Goal: Obtain resource: Obtain resource

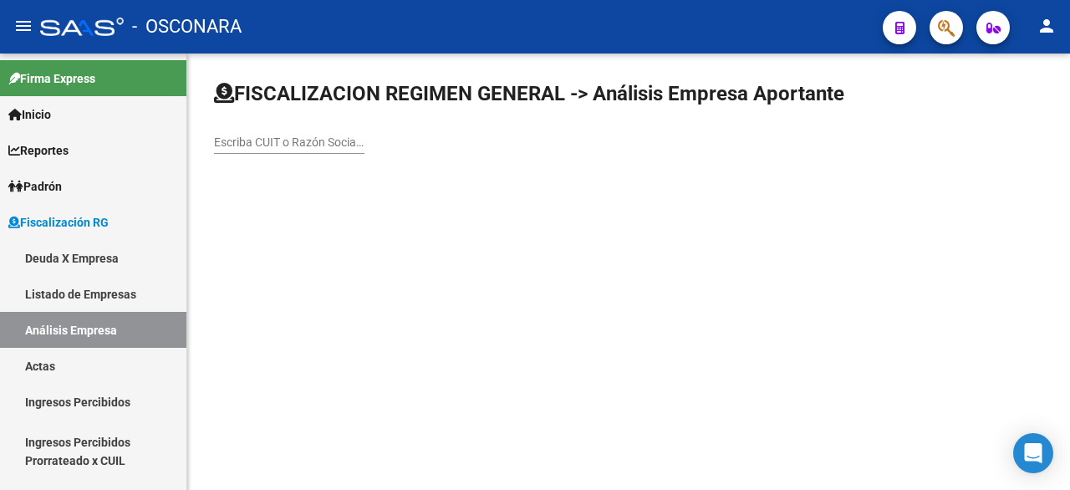
click at [338, 134] on div "Escriba CUIT o Razón Social para buscar" at bounding box center [289, 136] width 150 height 33
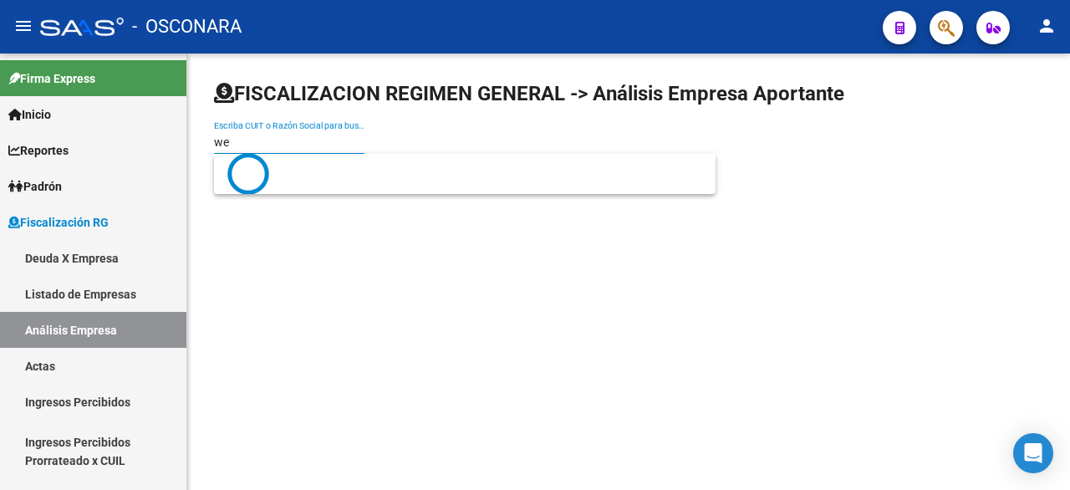
type input "w"
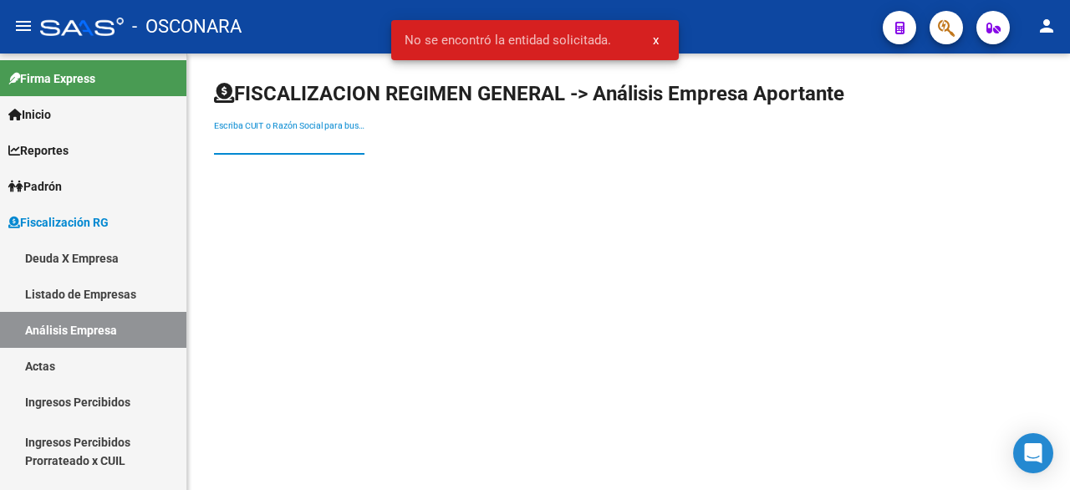
paste input "WERZOWA"
click at [217, 140] on input "WERZOWA" at bounding box center [289, 142] width 150 height 14
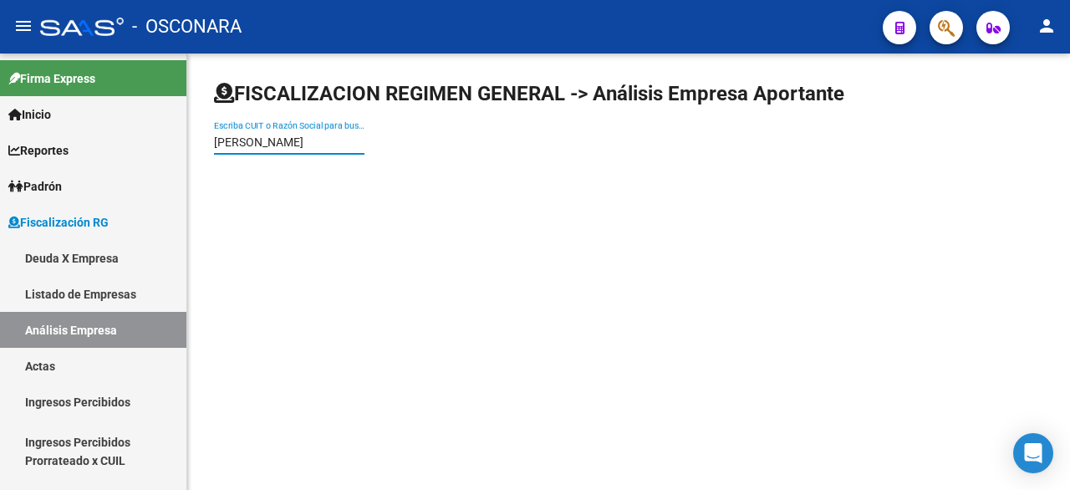
click at [311, 142] on input "WERZOWA" at bounding box center [289, 142] width 150 height 14
click at [97, 330] on link "Análisis Empresa" at bounding box center [93, 330] width 186 height 36
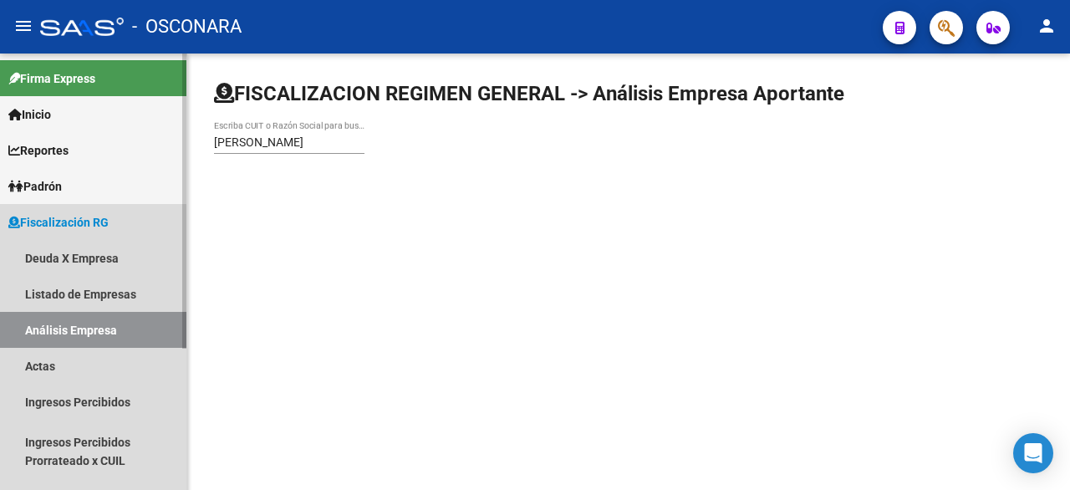
click at [97, 330] on link "Análisis Empresa" at bounding box center [93, 330] width 186 height 36
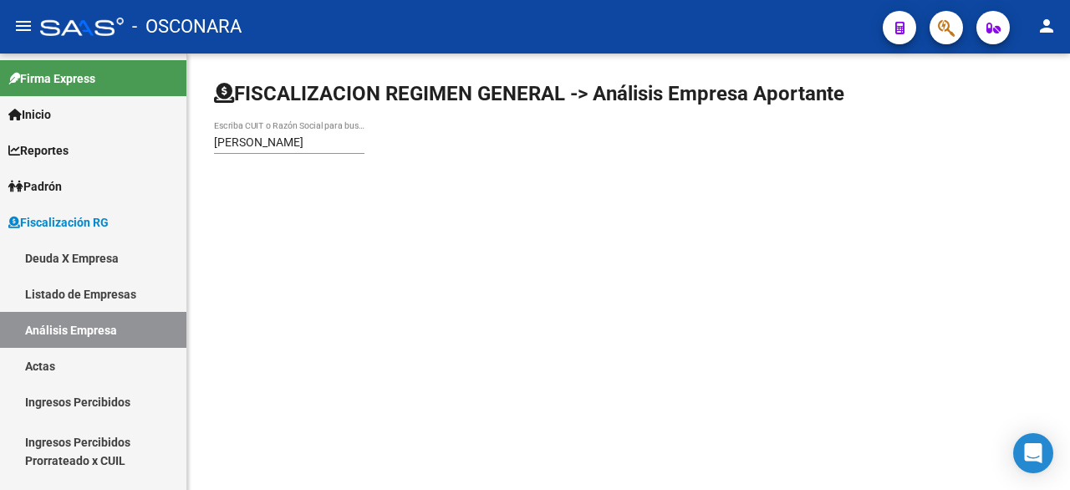
click at [288, 143] on input "WERZOWA" at bounding box center [289, 142] width 150 height 14
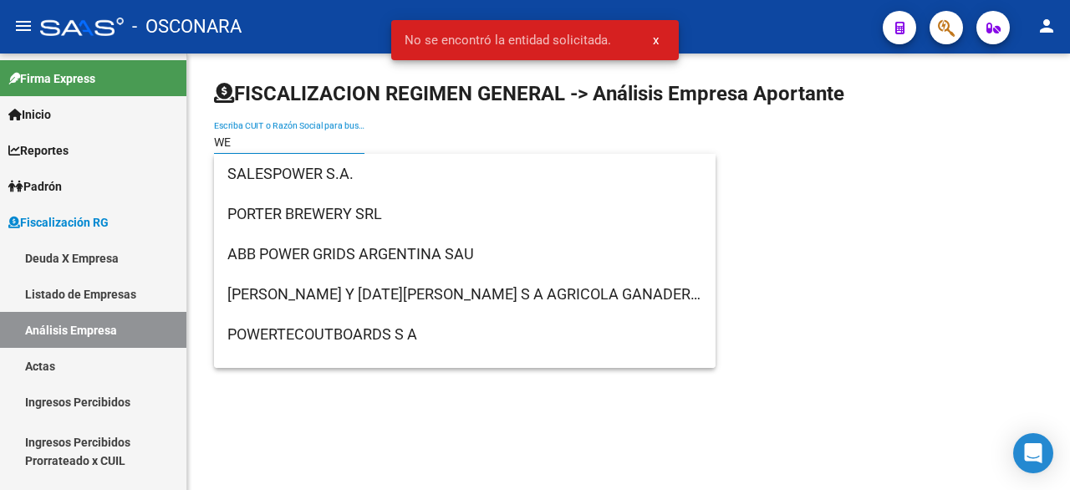
type input "W"
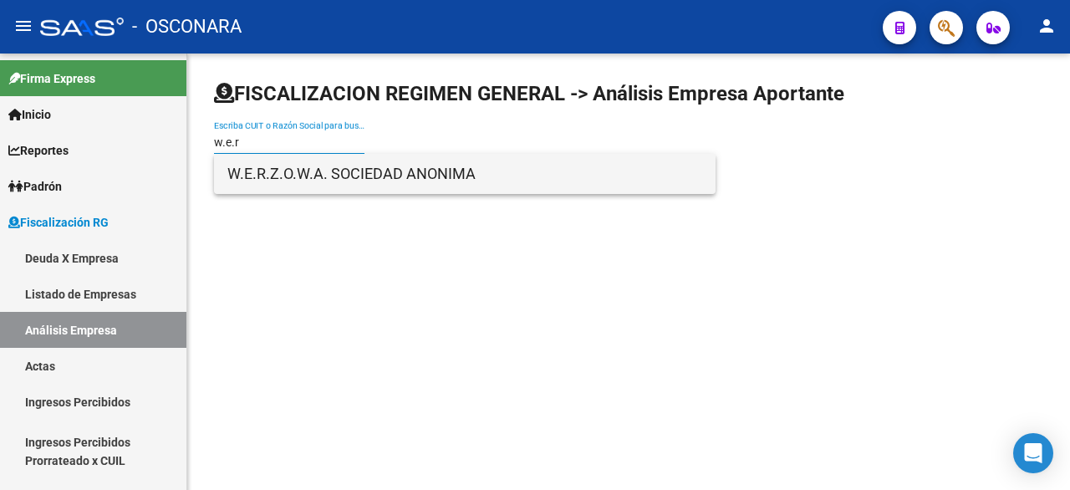
type input "w.e.r"
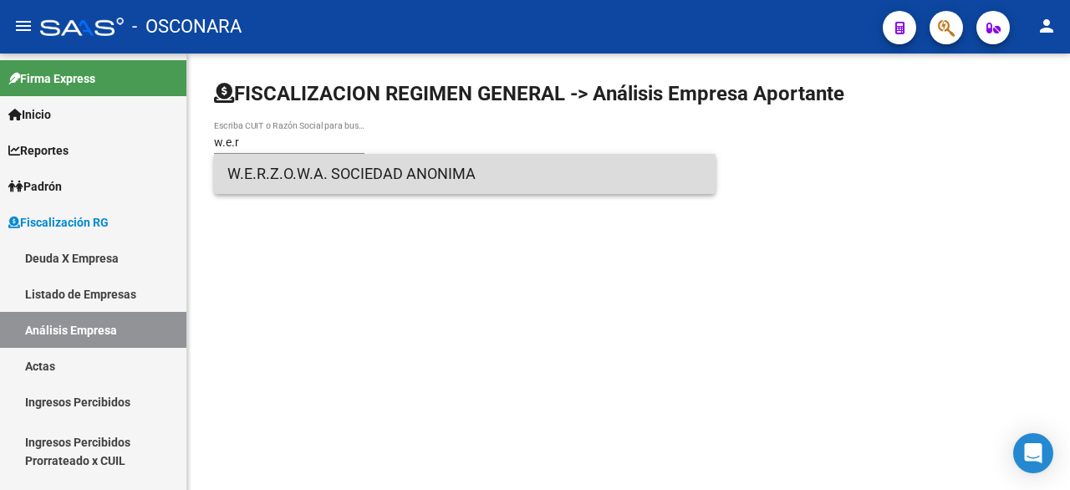
click at [395, 178] on span "W.E.R.Z.O.W.A. SOCIEDAD ANONIMA" at bounding box center [464, 174] width 475 height 40
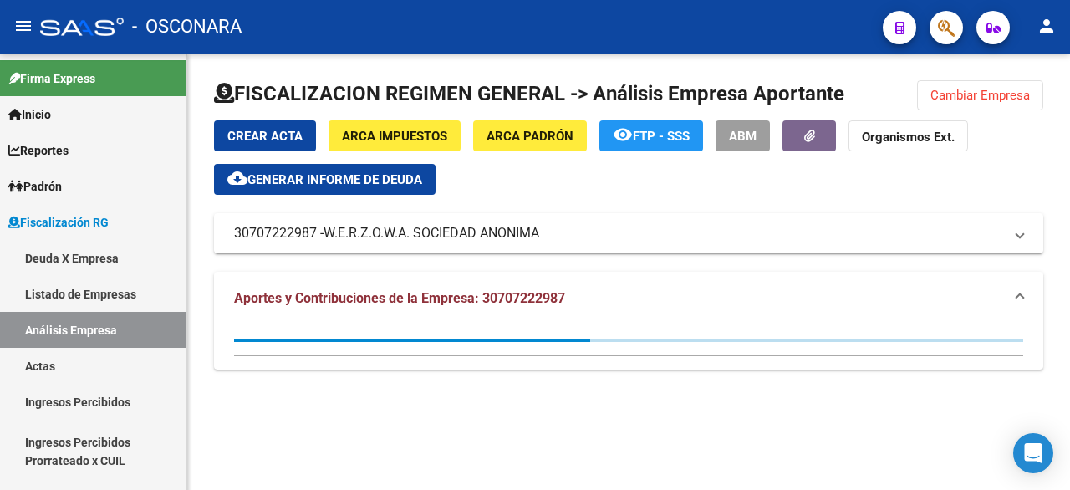
click at [361, 195] on div "Crear Acta ARCA Impuestos ARCA Padrón remove_red_eye FTP - SSS ABM Organismos E…" at bounding box center [628, 186] width 829 height 133
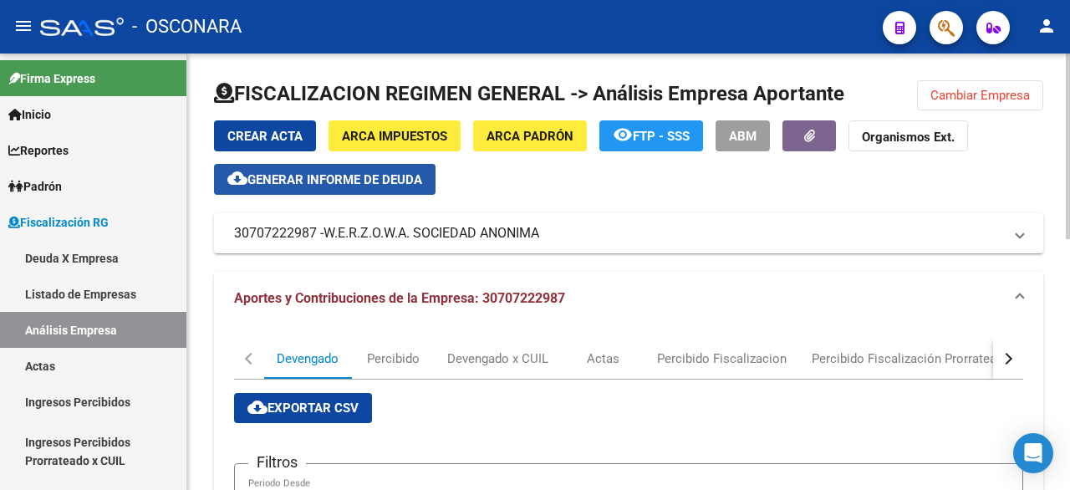
click at [354, 185] on span "Generar informe de deuda" at bounding box center [334, 179] width 175 height 15
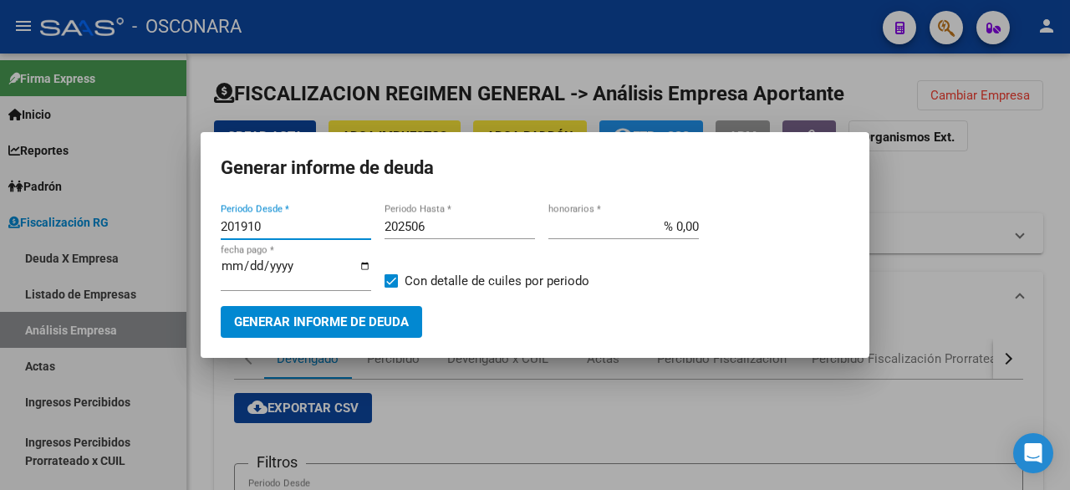
click at [302, 225] on input "201910" at bounding box center [296, 226] width 150 height 15
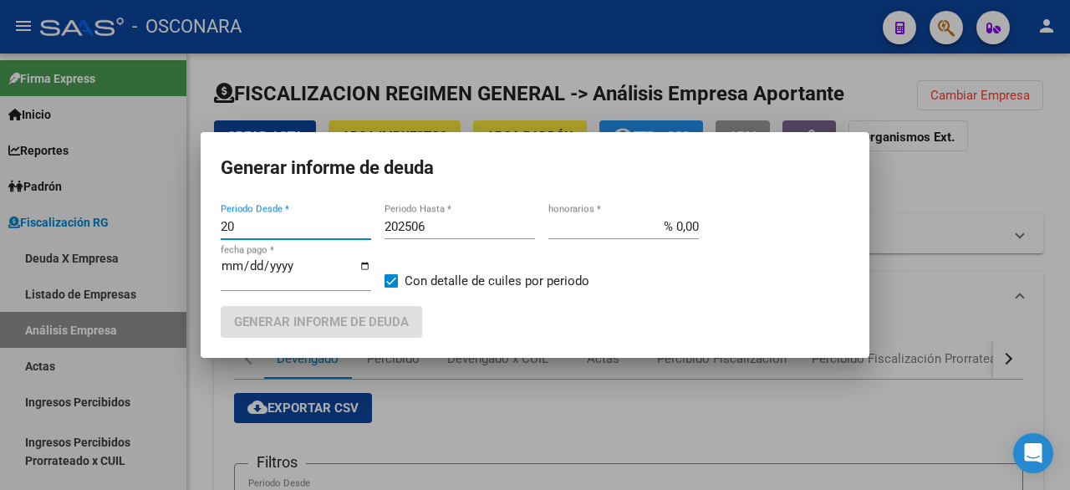
type input "2"
type input "-1"
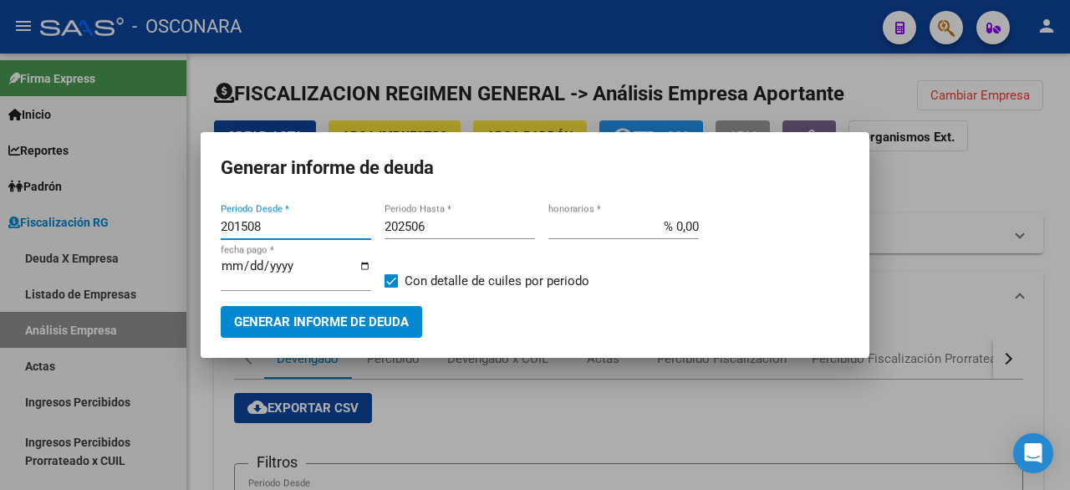
type input "201508"
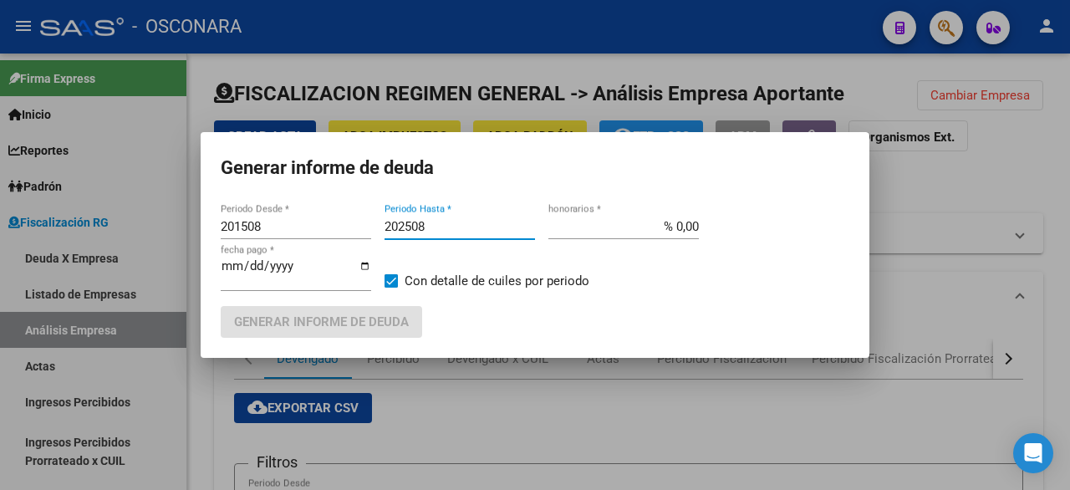
type input "202508"
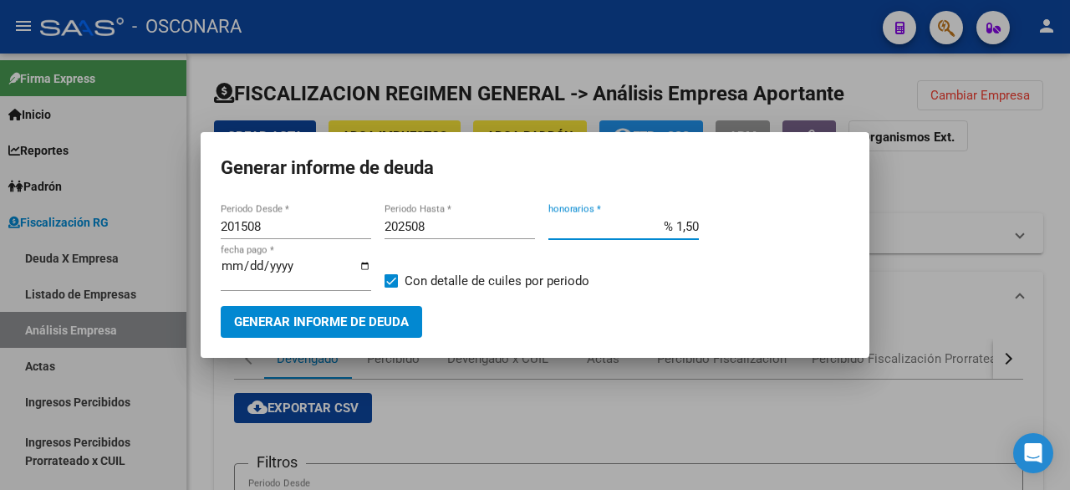
type input "% 15,00"
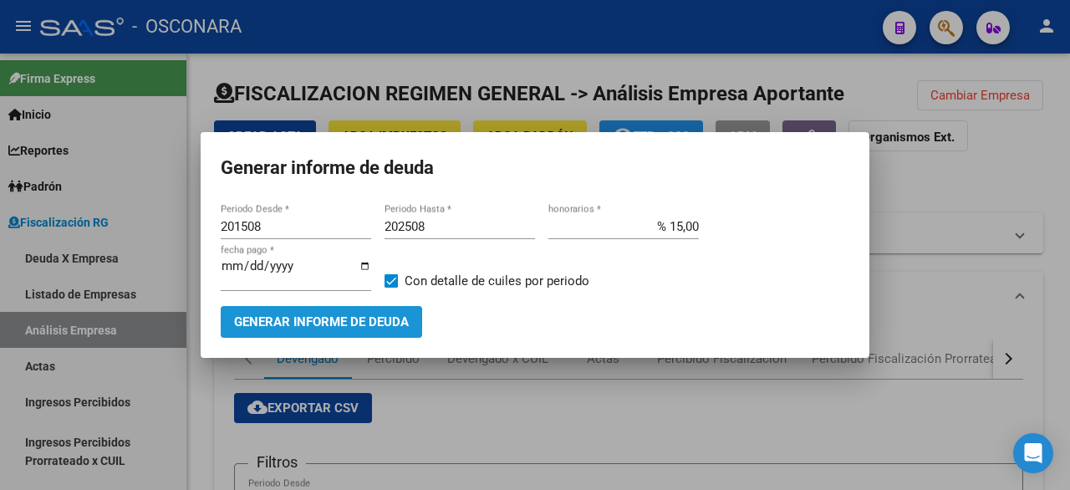
click at [249, 331] on button "Generar informe de deuda" at bounding box center [321, 321] width 201 height 31
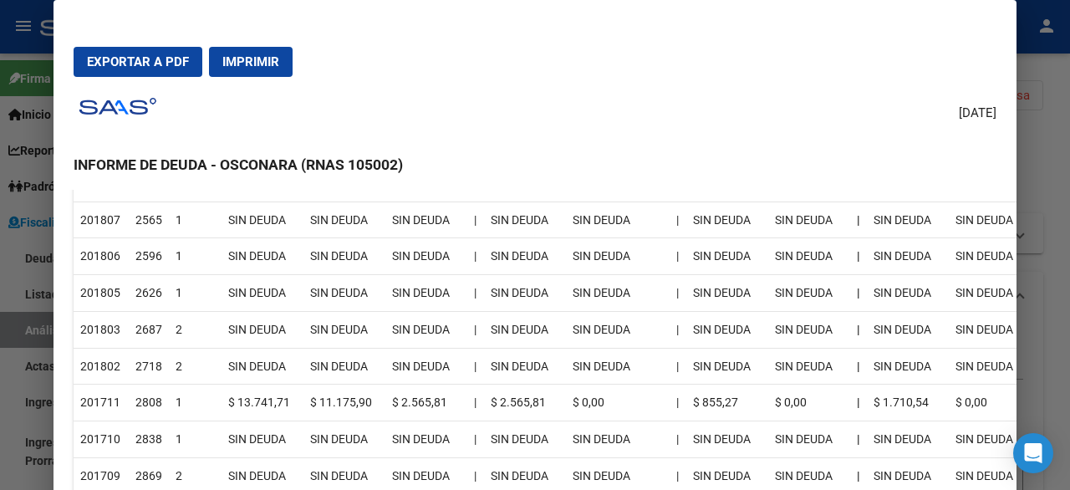
scroll to position [3213, 0]
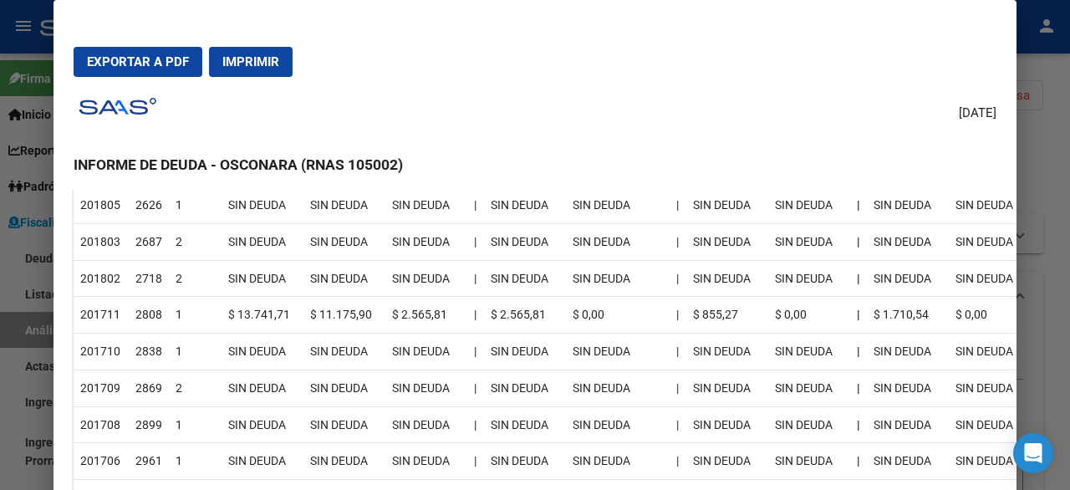
click at [1069, 374] on div at bounding box center [535, 245] width 1070 height 490
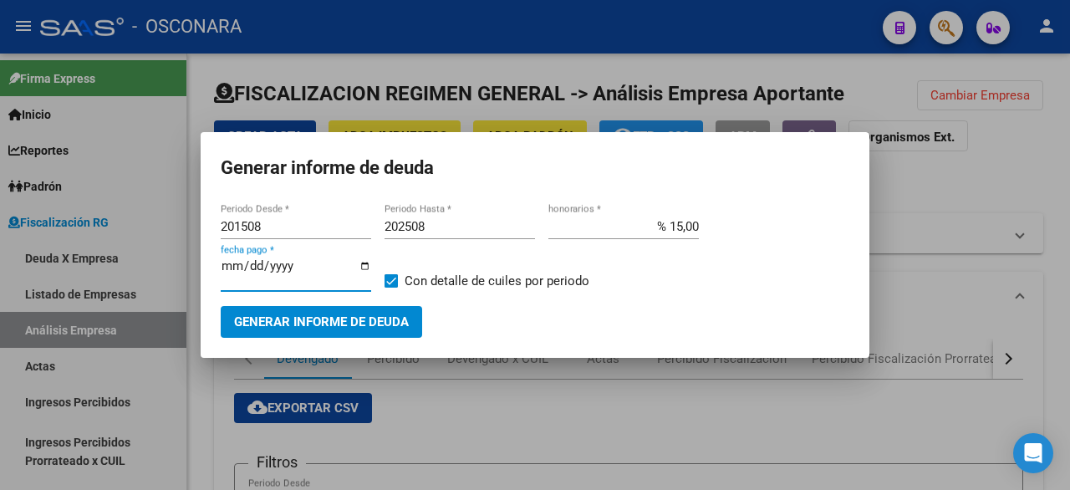
click at [231, 262] on input "[DATE]" at bounding box center [296, 272] width 150 height 27
click at [244, 267] on input "[DATE]" at bounding box center [296, 272] width 150 height 27
click at [234, 267] on input "2025-10-22" at bounding box center [296, 272] width 150 height 27
type input "2025-10-10"
click at [291, 318] on span "Generar informe de deuda" at bounding box center [321, 322] width 175 height 15
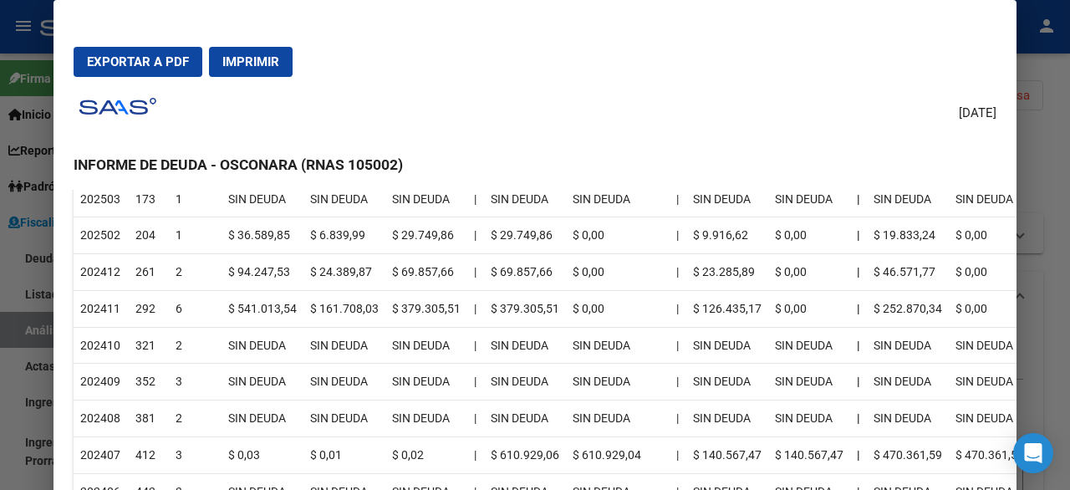
scroll to position [448, 0]
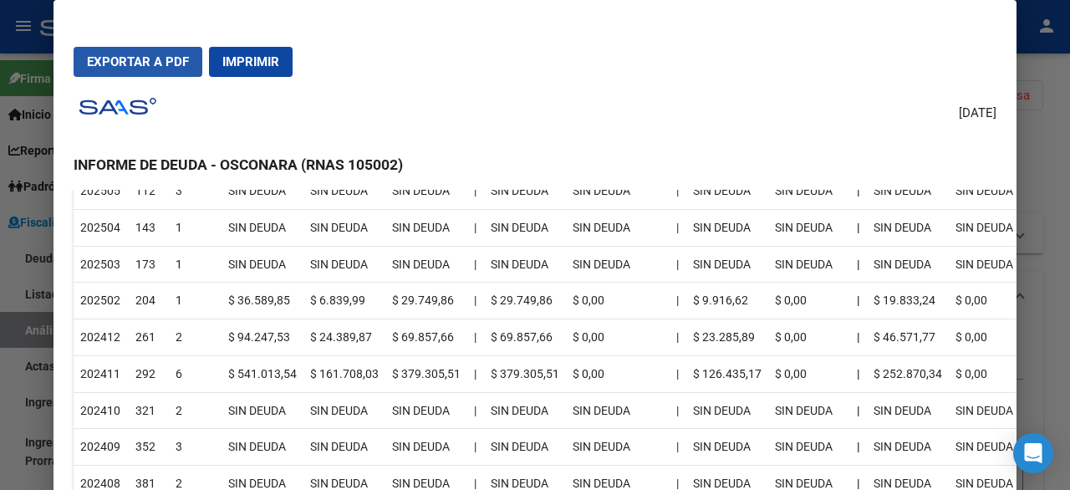
click at [148, 67] on span "Exportar a PDF" at bounding box center [138, 61] width 102 height 15
click at [1069, 206] on div at bounding box center [535, 245] width 1070 height 490
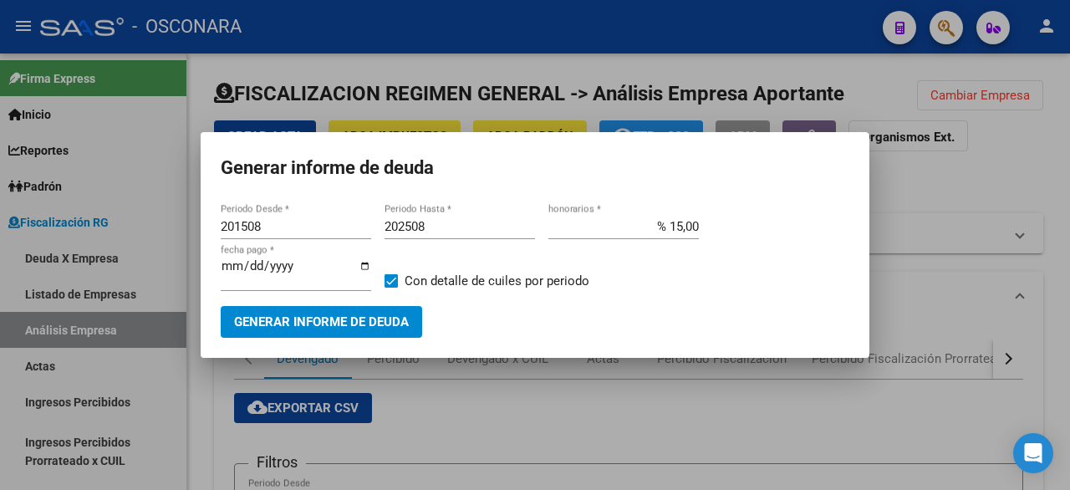
click at [783, 419] on div at bounding box center [535, 245] width 1070 height 490
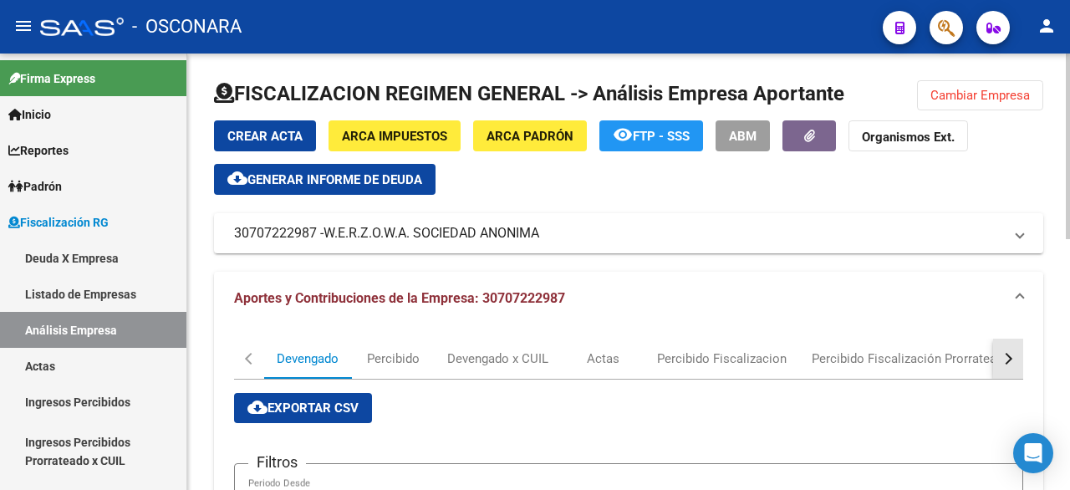
click at [1007, 359] on div "button" at bounding box center [1006, 359] width 12 height 12
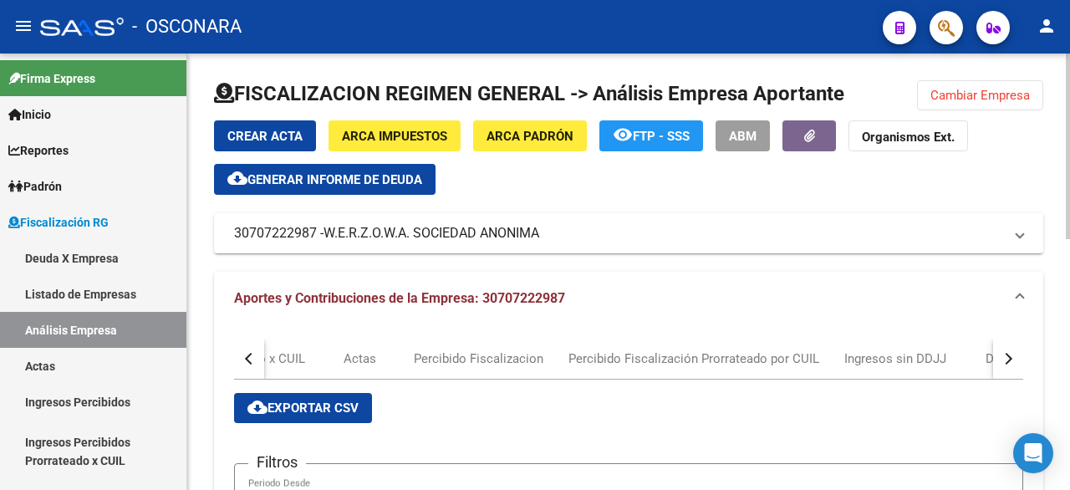
click at [1007, 359] on div "button" at bounding box center [1006, 359] width 12 height 12
click at [759, 363] on div "DDJJ" at bounding box center [758, 358] width 30 height 18
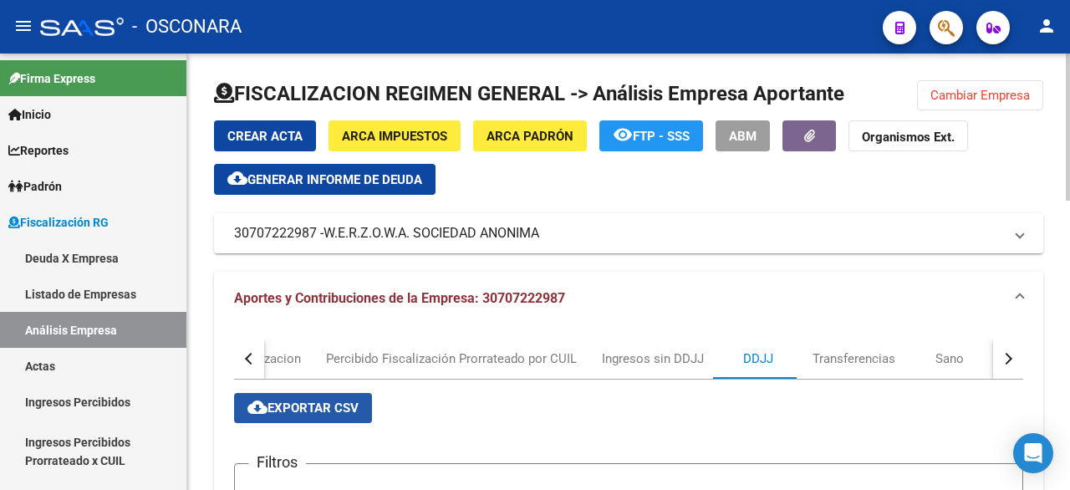
click at [319, 410] on span "cloud_download Exportar CSV" at bounding box center [302, 407] width 111 height 15
drag, startPoint x: 552, startPoint y: 242, endPoint x: 542, endPoint y: 237, distance: 11.2
click at [542, 237] on mat-panel-title "30707222987 - [PERSON_NAME] SOCIEDAD ANONIMA" at bounding box center [618, 233] width 769 height 18
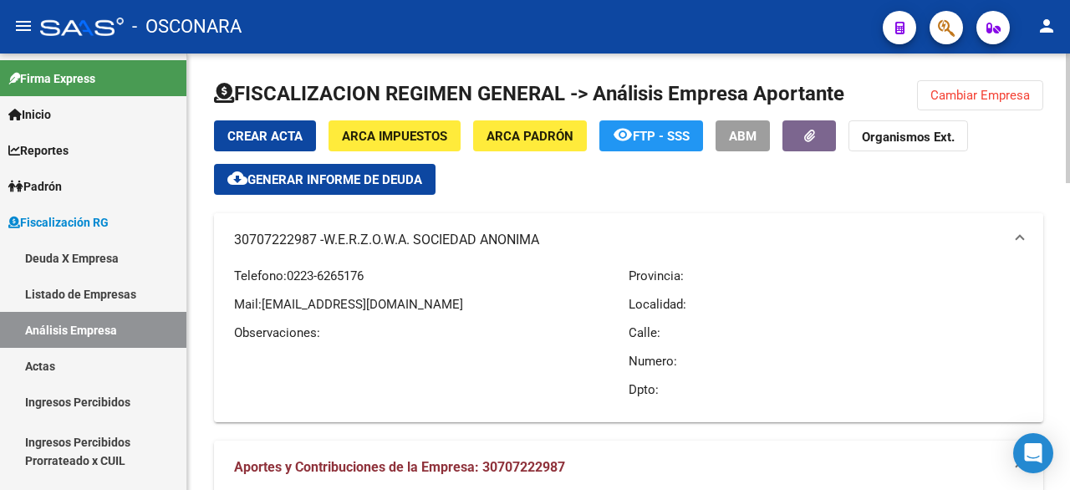
copy mat-panel-title "30707222987 - [PERSON_NAME] SOCIEDAD ANONIMA"
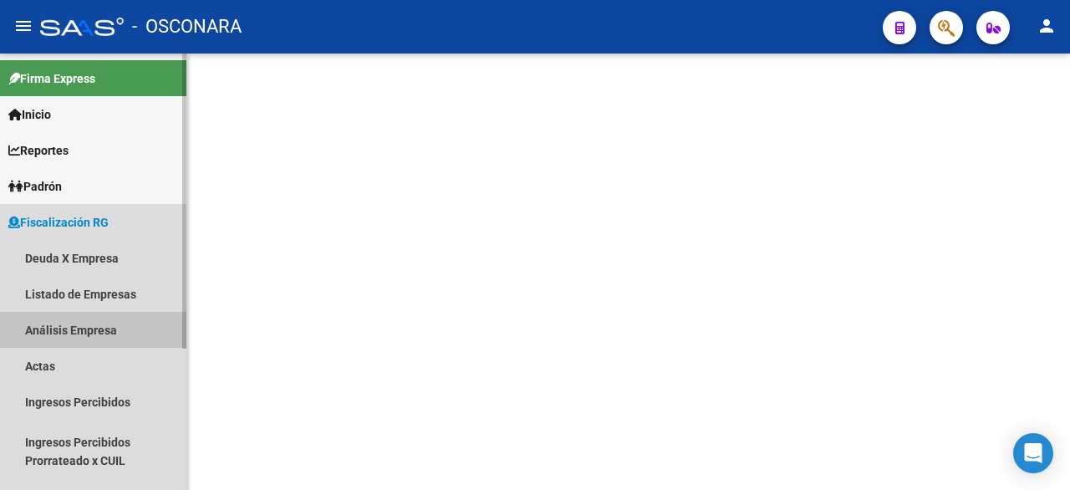
click at [64, 328] on link "Análisis Empresa" at bounding box center [93, 330] width 186 height 36
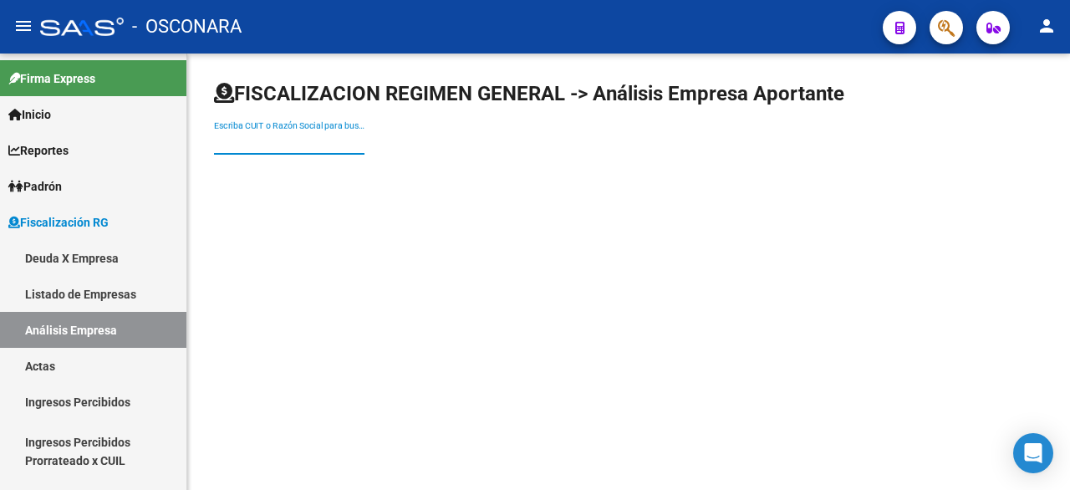
click at [257, 135] on input "Escriba CUIT o Razón Social para buscar" at bounding box center [289, 142] width 150 height 14
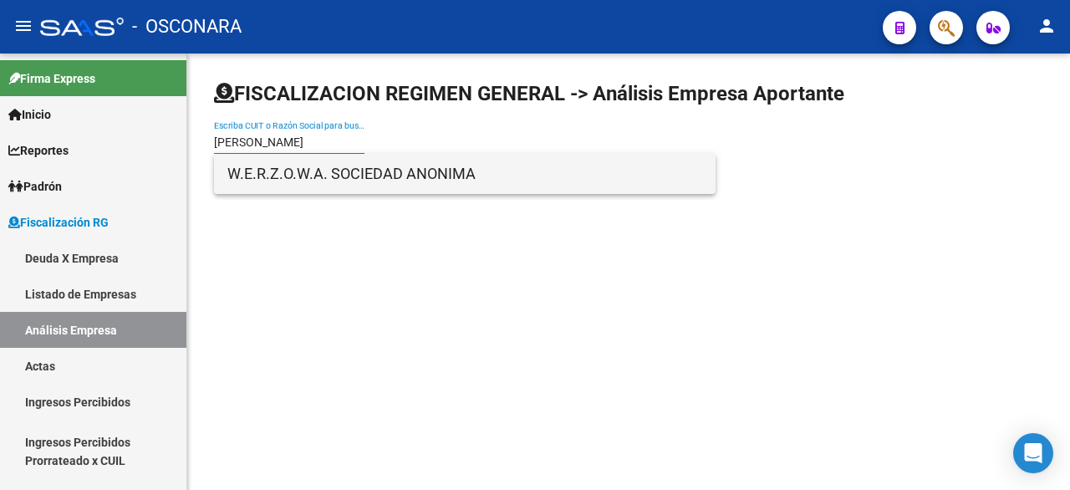
type input "[PERSON_NAME]"
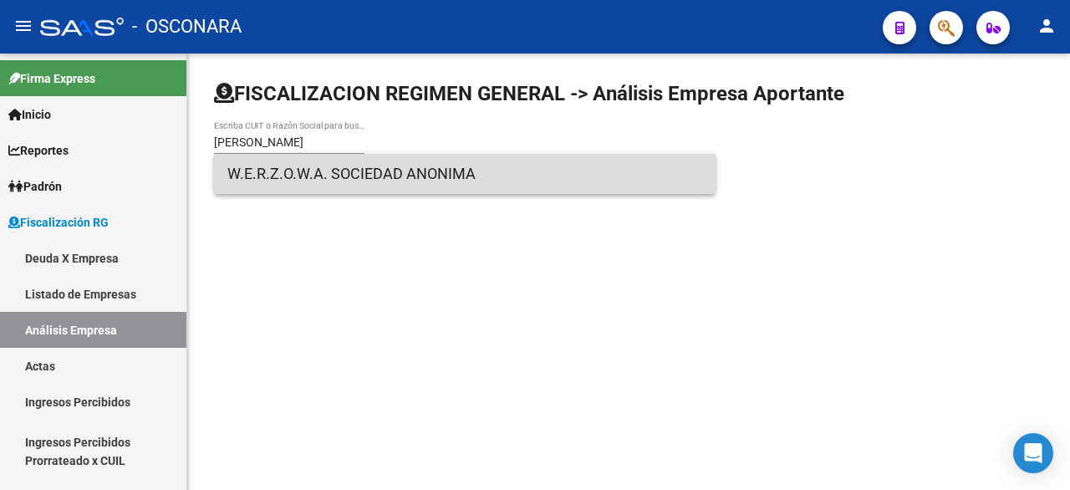
click at [334, 180] on span "W.E.R.Z.O.W.A. SOCIEDAD ANONIMA" at bounding box center [464, 174] width 475 height 40
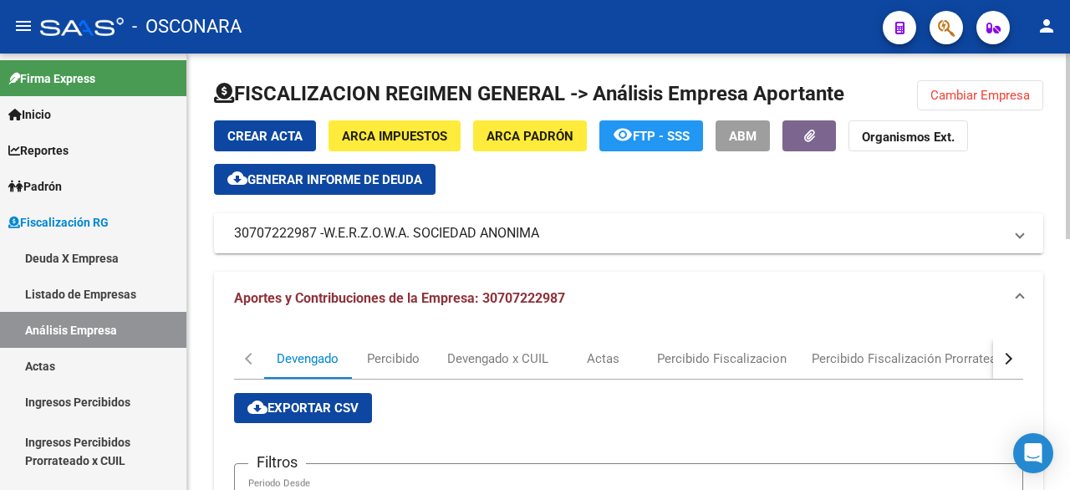
click at [227, 228] on mat-expansion-panel-header "30707222987 - [PERSON_NAME] SOCIEDAD ANONIMA" at bounding box center [628, 233] width 829 height 40
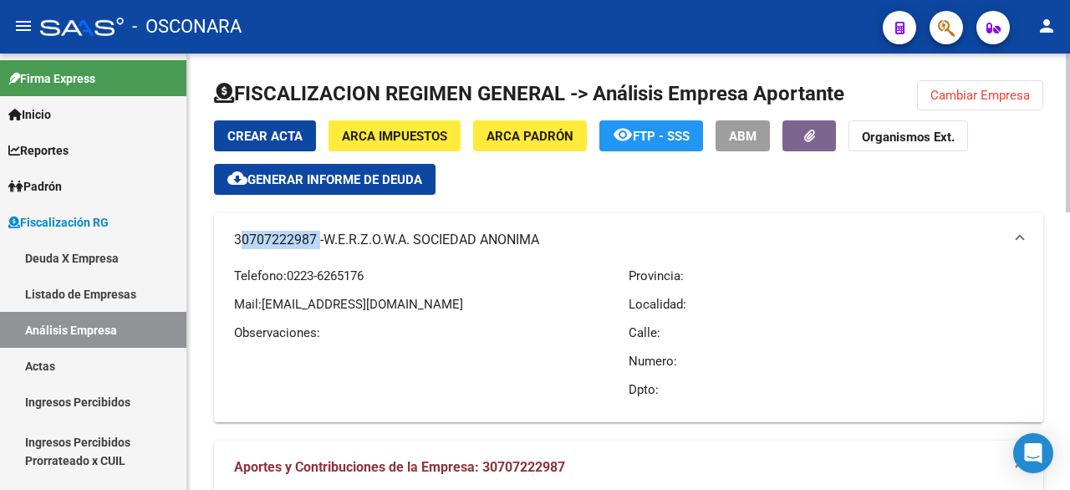
drag, startPoint x: 227, startPoint y: 228, endPoint x: 254, endPoint y: 234, distance: 27.4
click at [254, 234] on mat-expansion-panel-header "30707222987 - [PERSON_NAME] SOCIEDAD ANONIMA" at bounding box center [628, 239] width 829 height 53
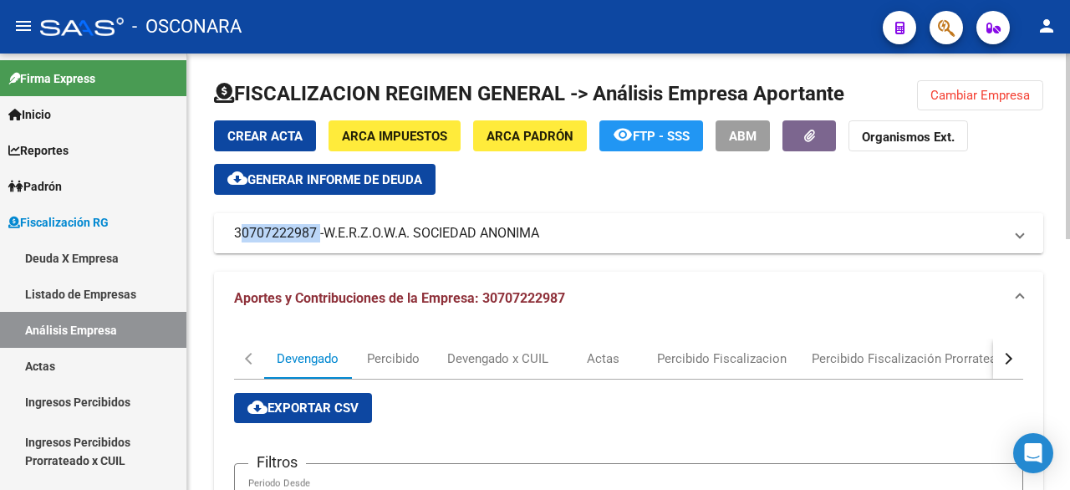
copy mat-panel-title "30707222987"
click at [351, 181] on span "Generar informe de deuda" at bounding box center [334, 179] width 175 height 15
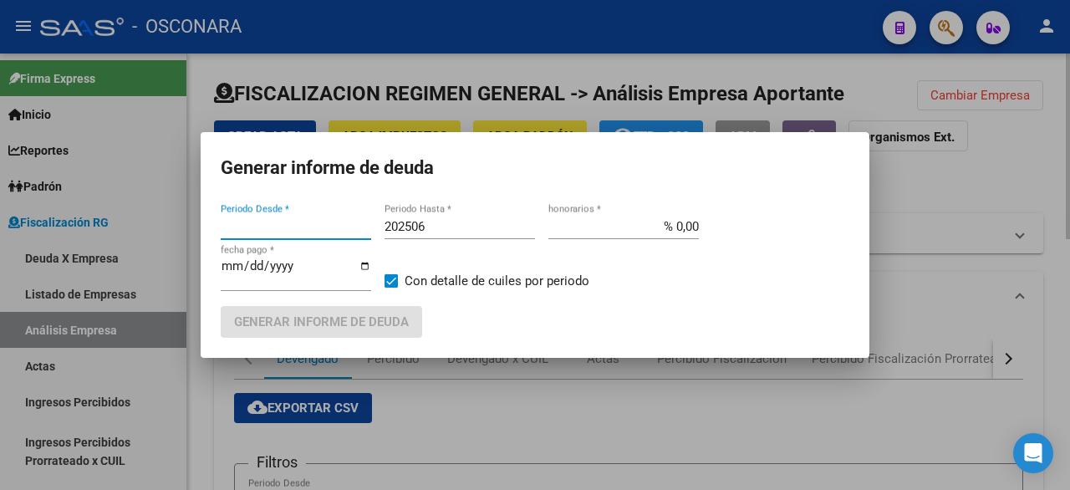
type input "201910"
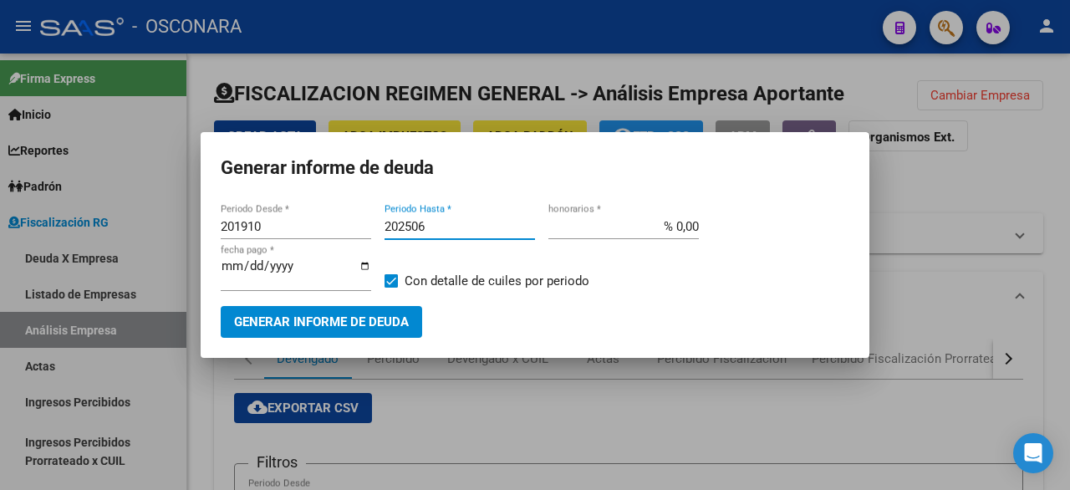
click at [438, 230] on input "202506" at bounding box center [459, 226] width 150 height 15
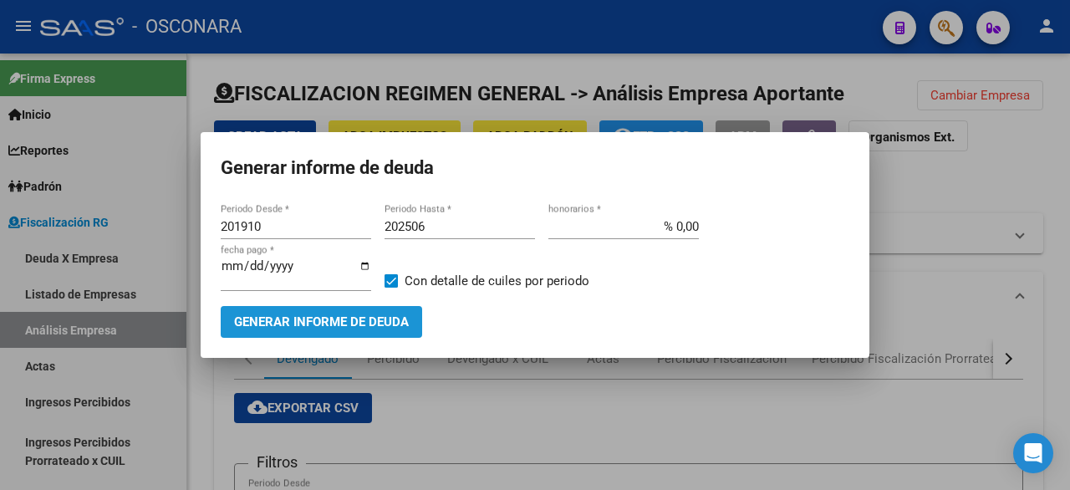
click at [375, 328] on span "Generar informe de deuda" at bounding box center [321, 322] width 175 height 15
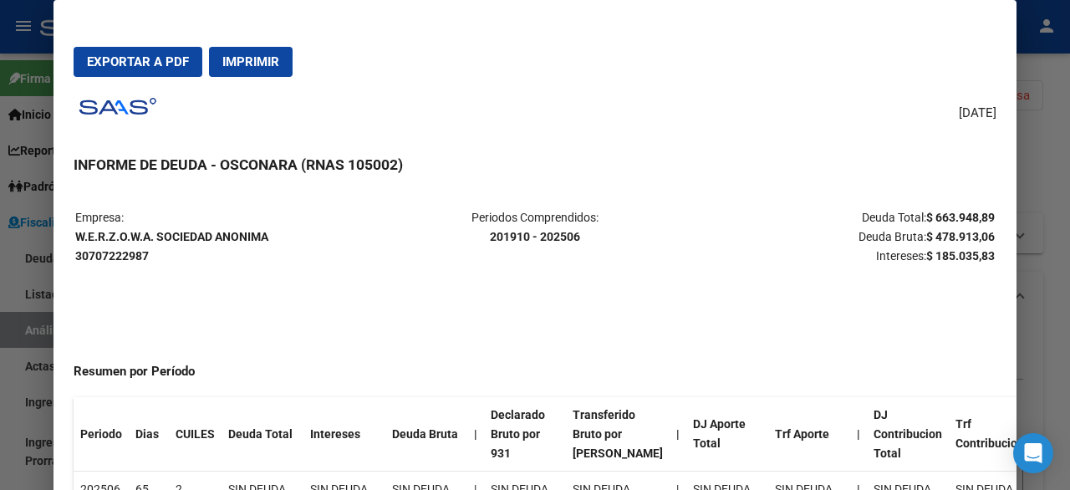
drag, startPoint x: 277, startPoint y: 237, endPoint x: 76, endPoint y: 243, distance: 201.5
click at [76, 243] on p "Empresa: [PERSON_NAME] SOCIEDAD ANONIMA 30707222987" at bounding box center [227, 236] width 305 height 57
copy strong "W.E.R.Z.O.W.A. SOCIEDAD ANONIMA"
